Goal: Check status

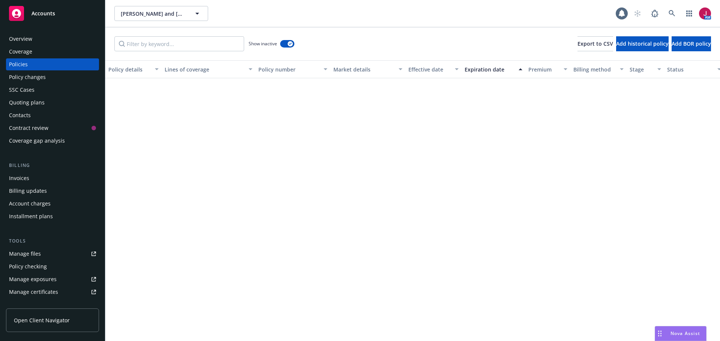
scroll to position [837, 0]
